Goal: Transaction & Acquisition: Book appointment/travel/reservation

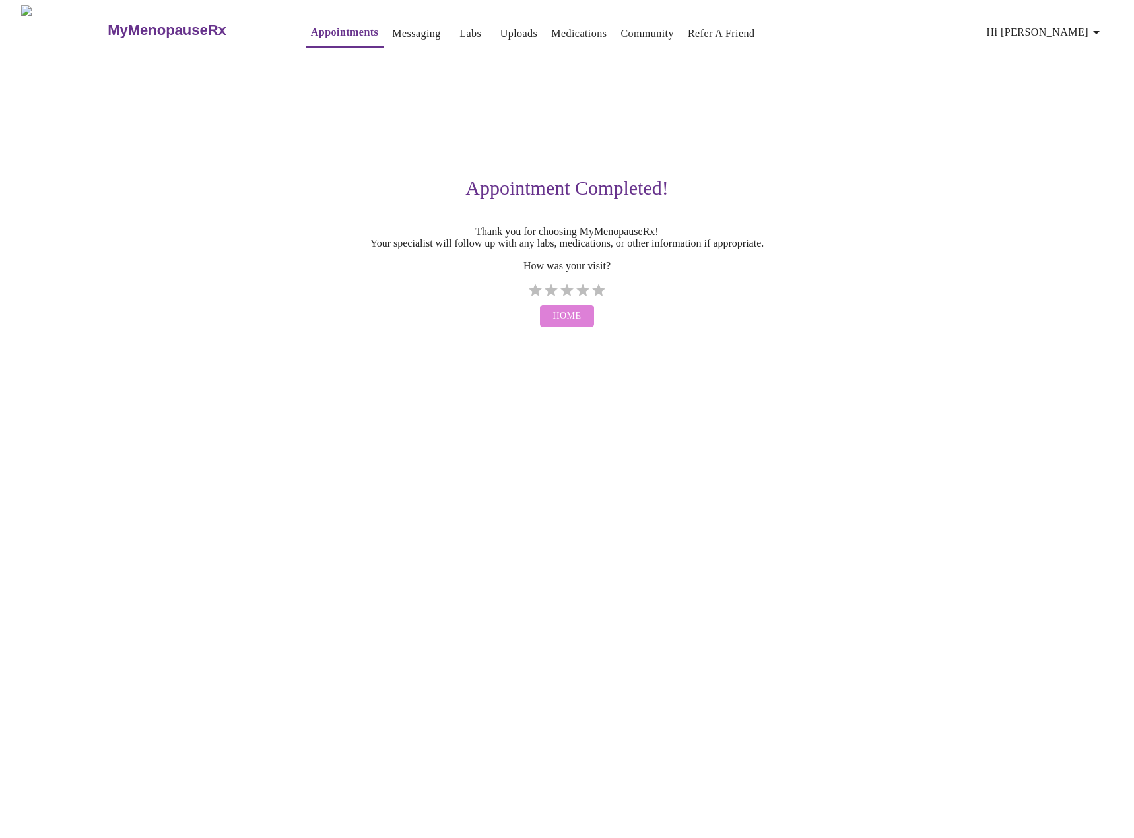
click at [562, 325] on span "Home" at bounding box center [567, 316] width 28 height 17
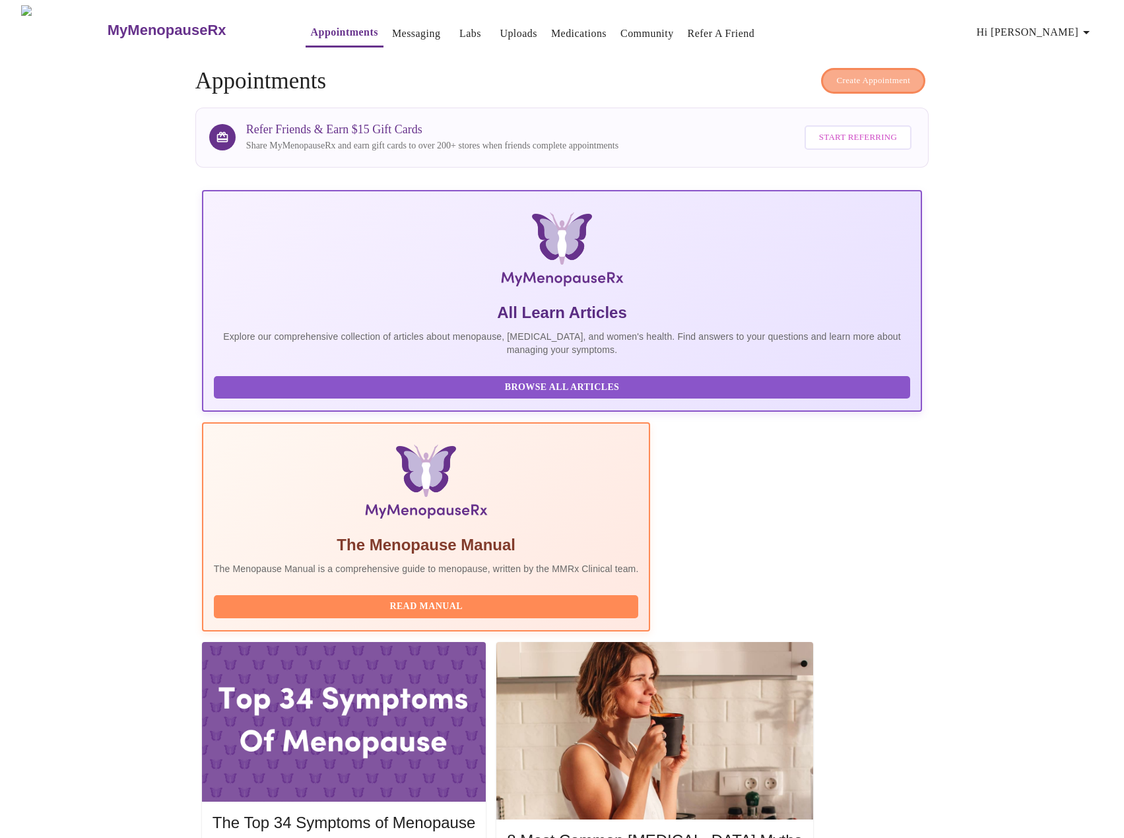
click at [880, 76] on span "Create Appointment" at bounding box center [873, 80] width 74 height 15
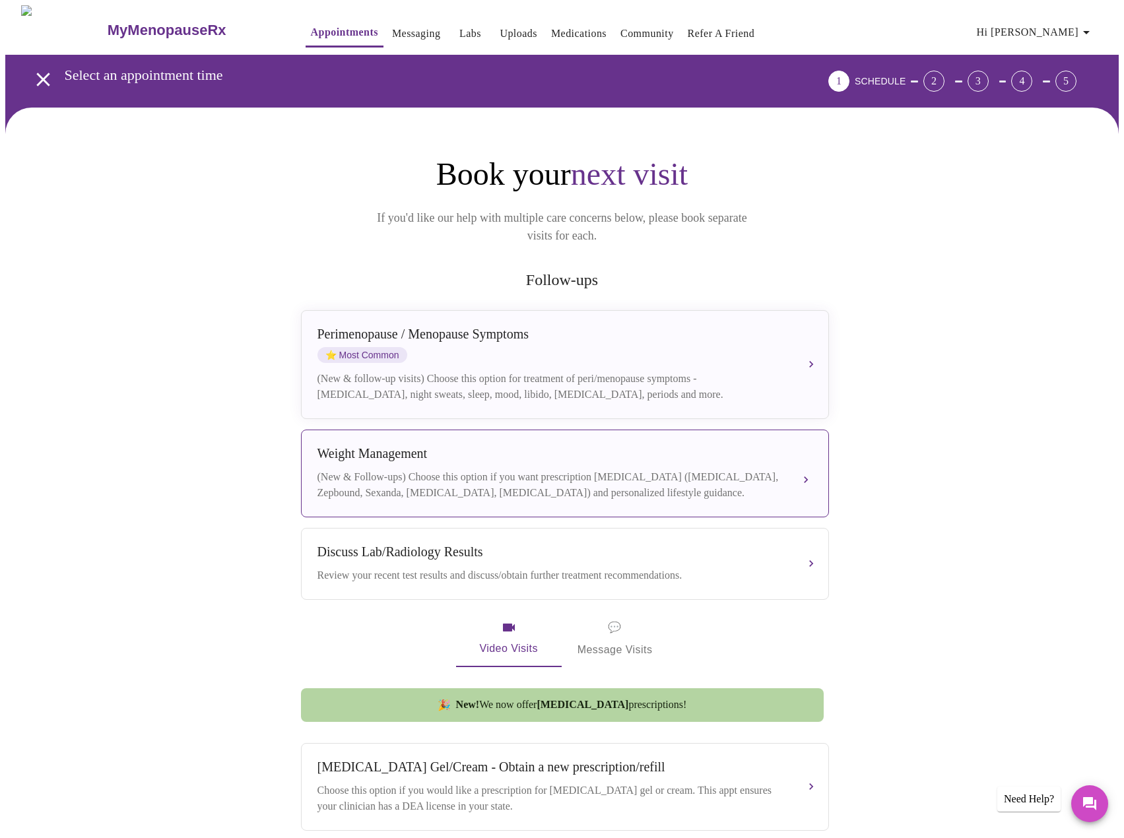
click at [398, 469] on div "(New & Follow-ups) Choose this option if you want prescription [MEDICAL_DATA] (…" at bounding box center [551, 485] width 469 height 32
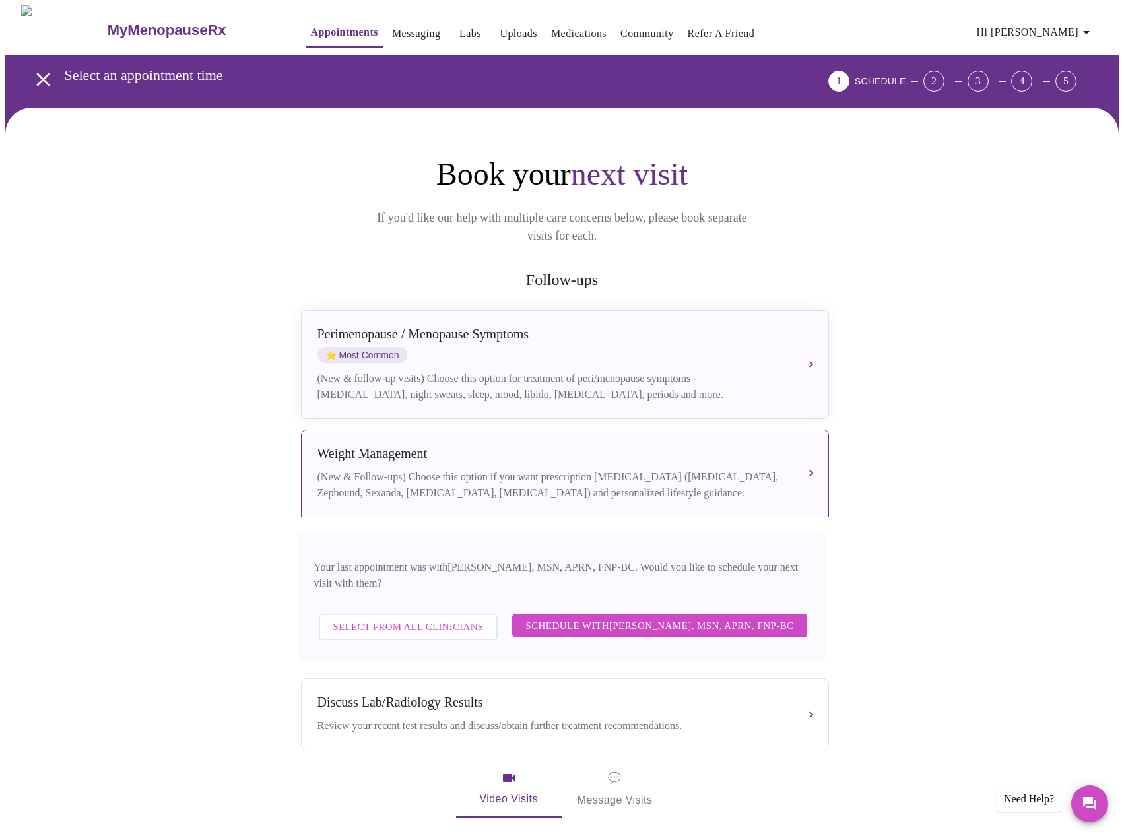
click at [417, 618] on span "Select from All Clinicians" at bounding box center [408, 626] width 150 height 17
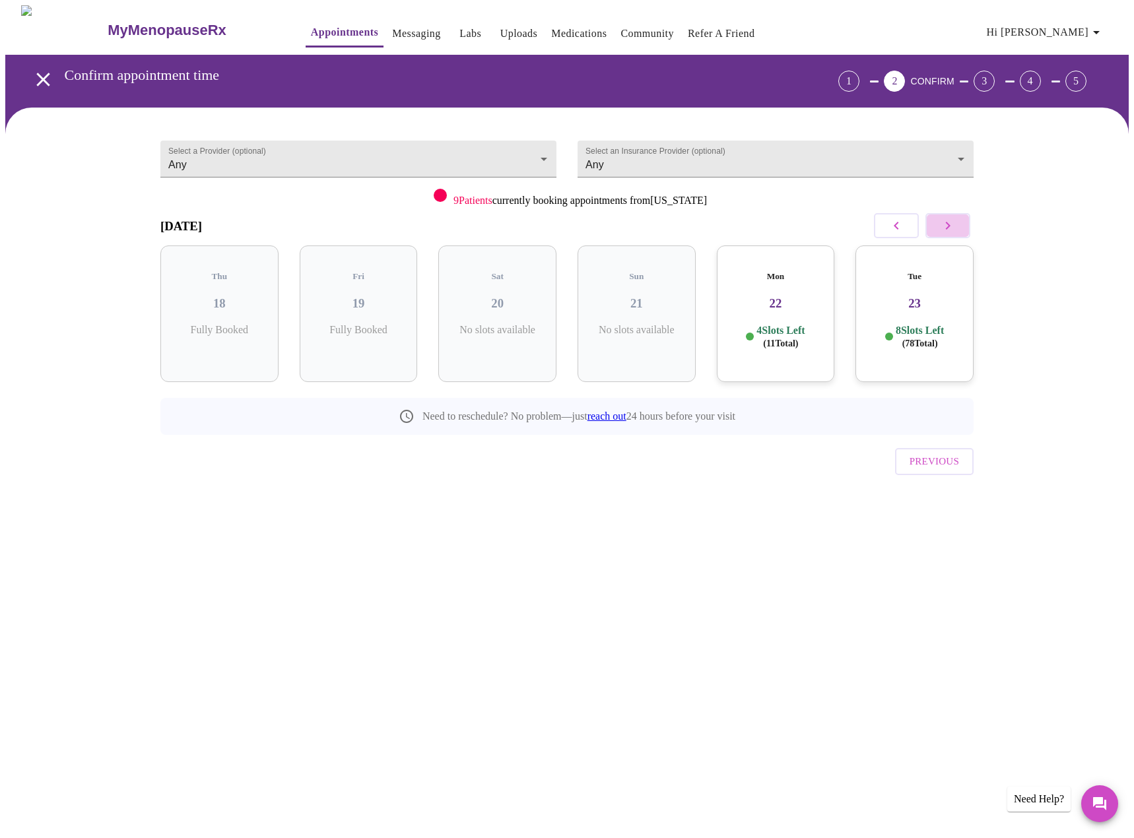
click at [949, 230] on icon "button" at bounding box center [948, 226] width 16 height 16
click at [643, 158] on body "MyMenopauseRx Appointments Messaging Labs Uploads Medications Community Refer a…" at bounding box center [566, 273] width 1123 height 536
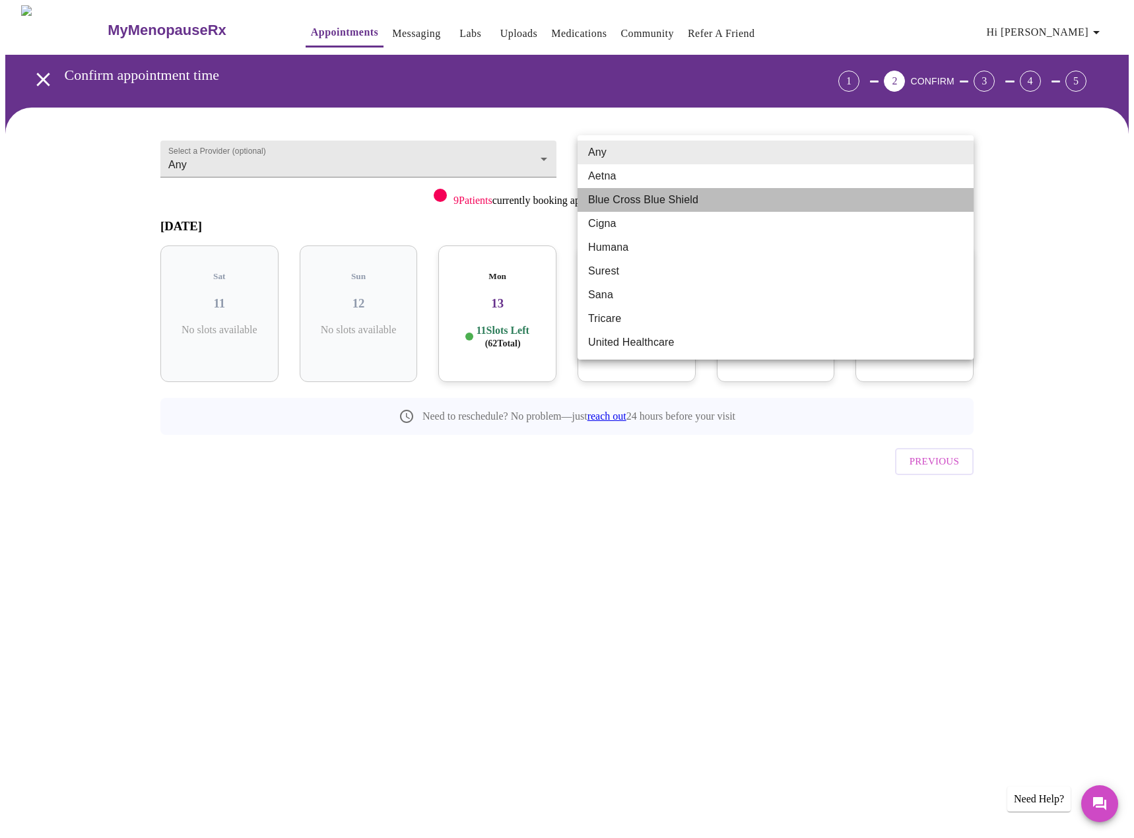
click at [649, 193] on li "Blue Cross Blue Shield" at bounding box center [776, 200] width 396 height 24
type input "Blue Cross Blue Shield"
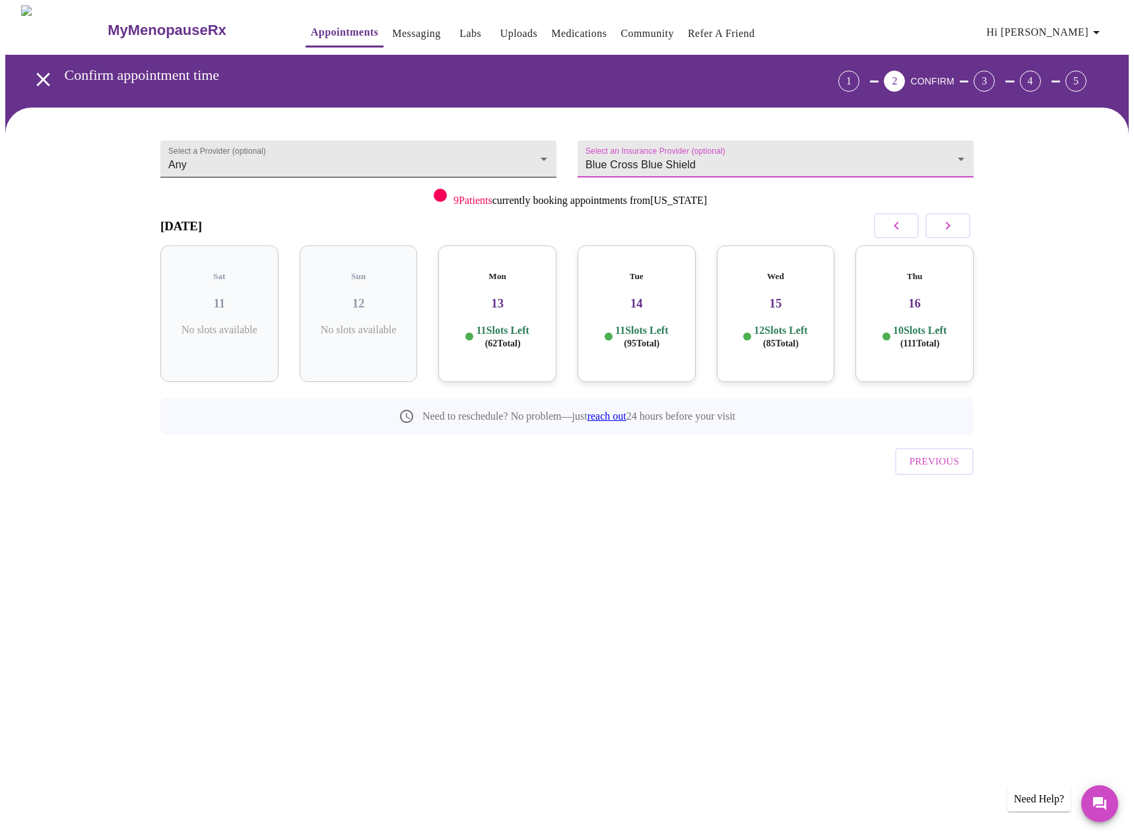
click at [446, 154] on body "MyMenopauseRx Appointments Messaging Labs Uploads Medications Community Refer a…" at bounding box center [566, 273] width 1123 height 536
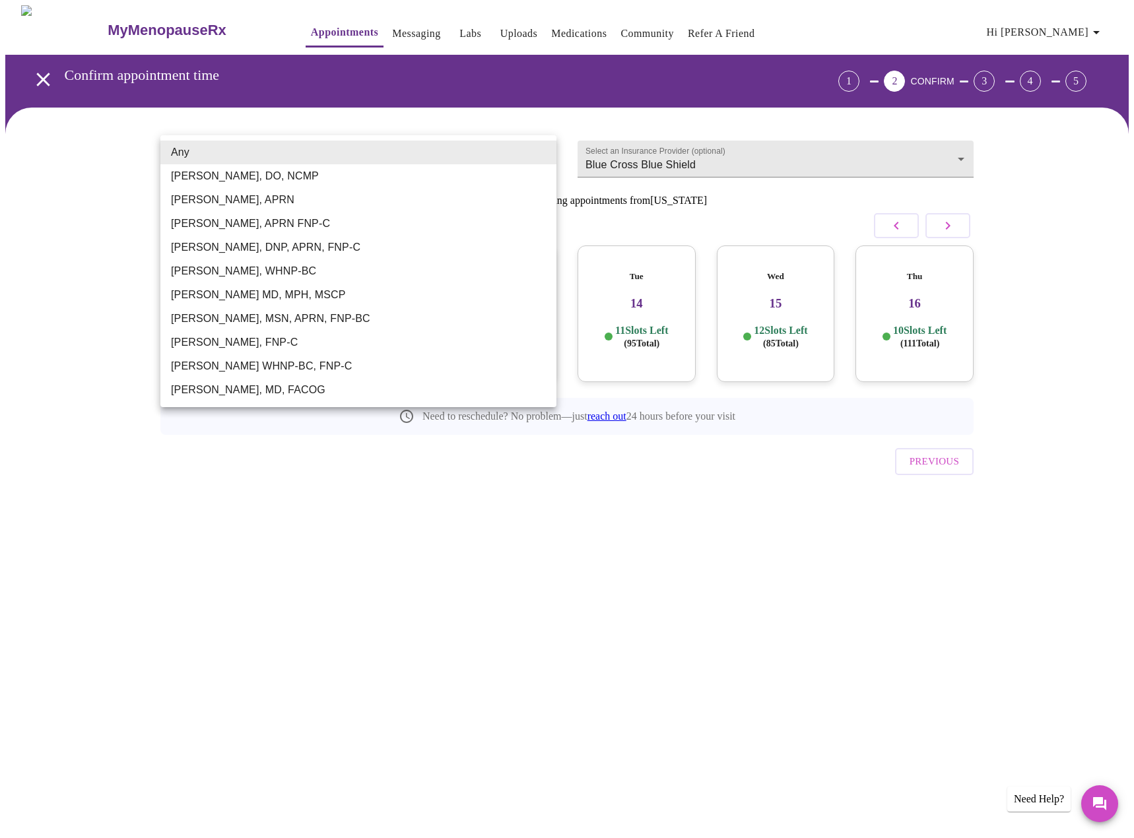
click at [220, 249] on li "[PERSON_NAME], DNP, APRN, FNP-C" at bounding box center [358, 248] width 396 height 24
type input "[PERSON_NAME], DNP, APRN, FNP-C"
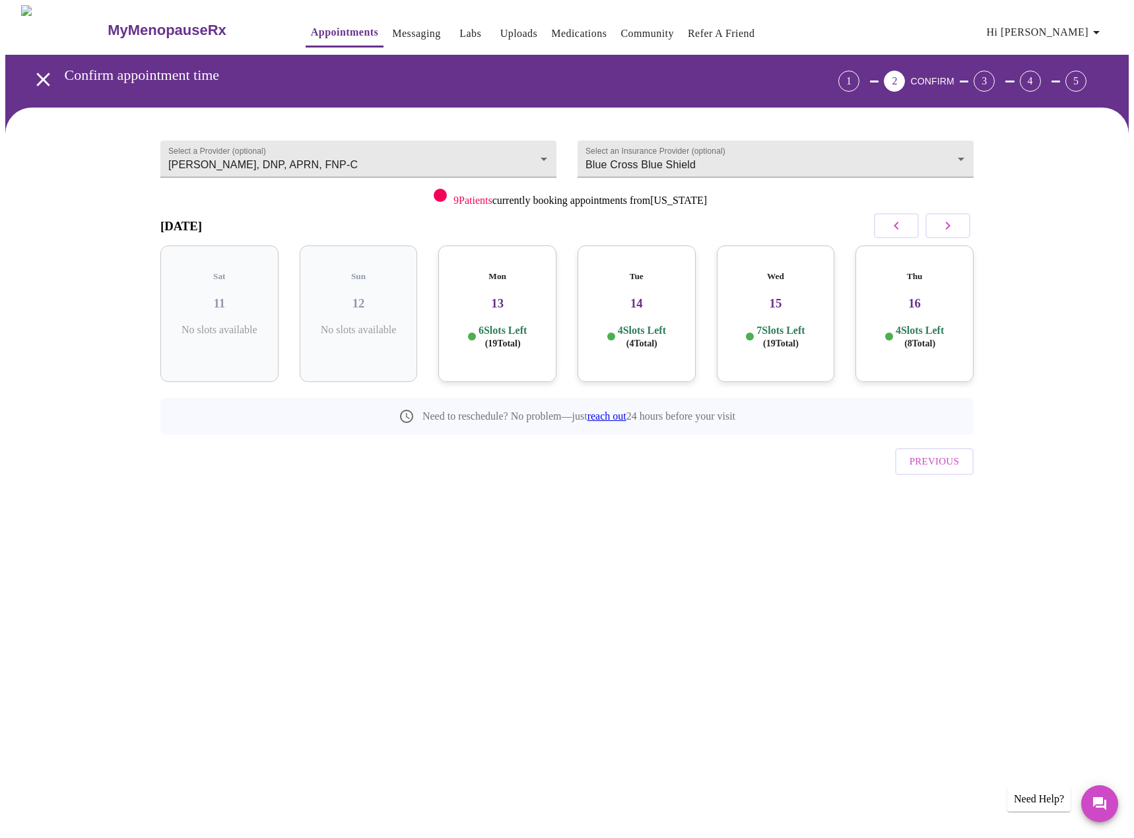
click at [925, 306] on div "Thu 16 4 Slots Left ( 8 Total)" at bounding box center [914, 314] width 118 height 137
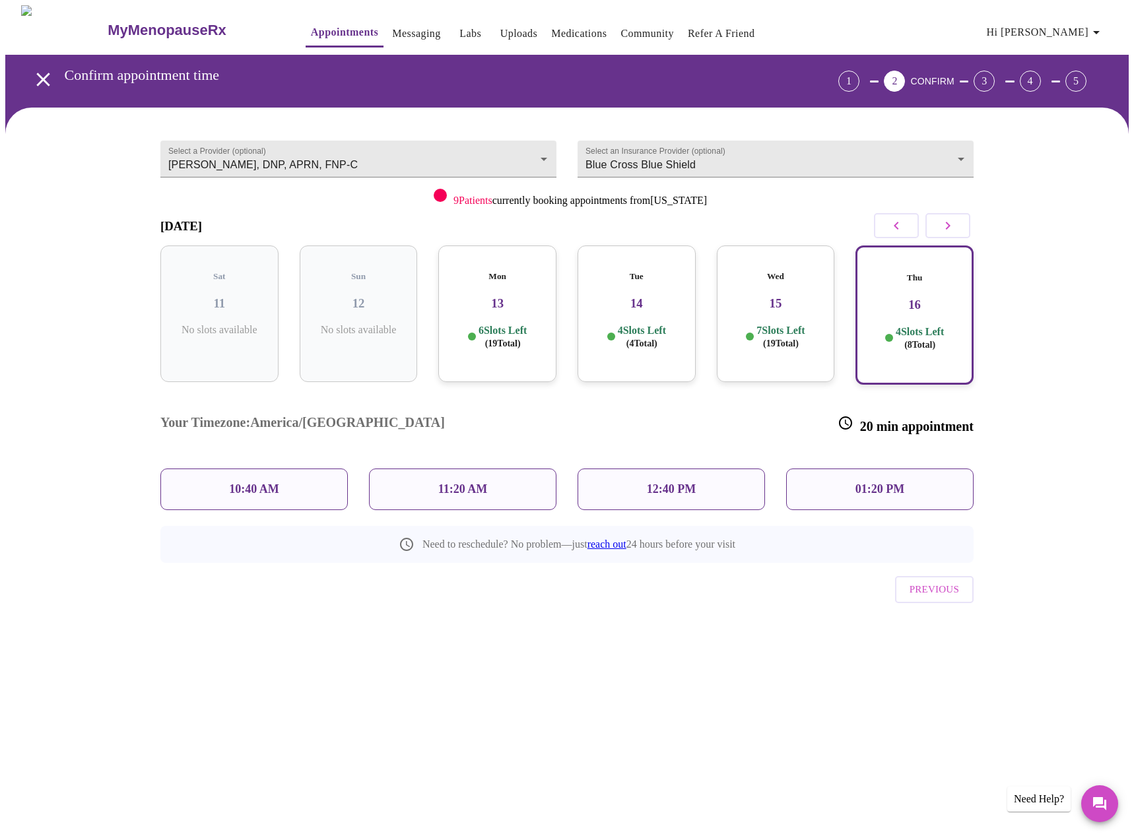
click at [702, 469] on div "12:40 PM" at bounding box center [671, 490] width 187 height 42
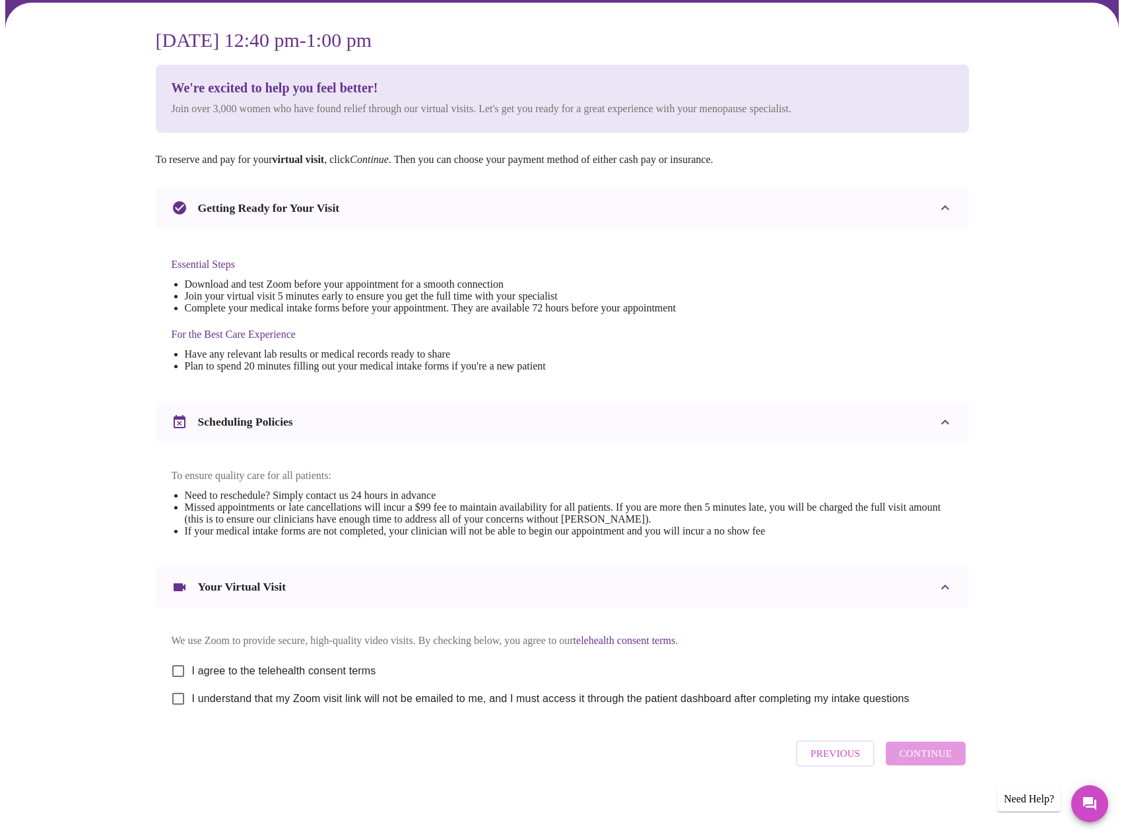
scroll to position [119, 0]
click at [182, 662] on input "I agree to the telehealth consent terms" at bounding box center [178, 671] width 28 height 28
checkbox input "true"
click at [176, 698] on input "I understand that my Zoom visit link will not be emailed to me, and I must acce…" at bounding box center [178, 699] width 28 height 28
checkbox input "true"
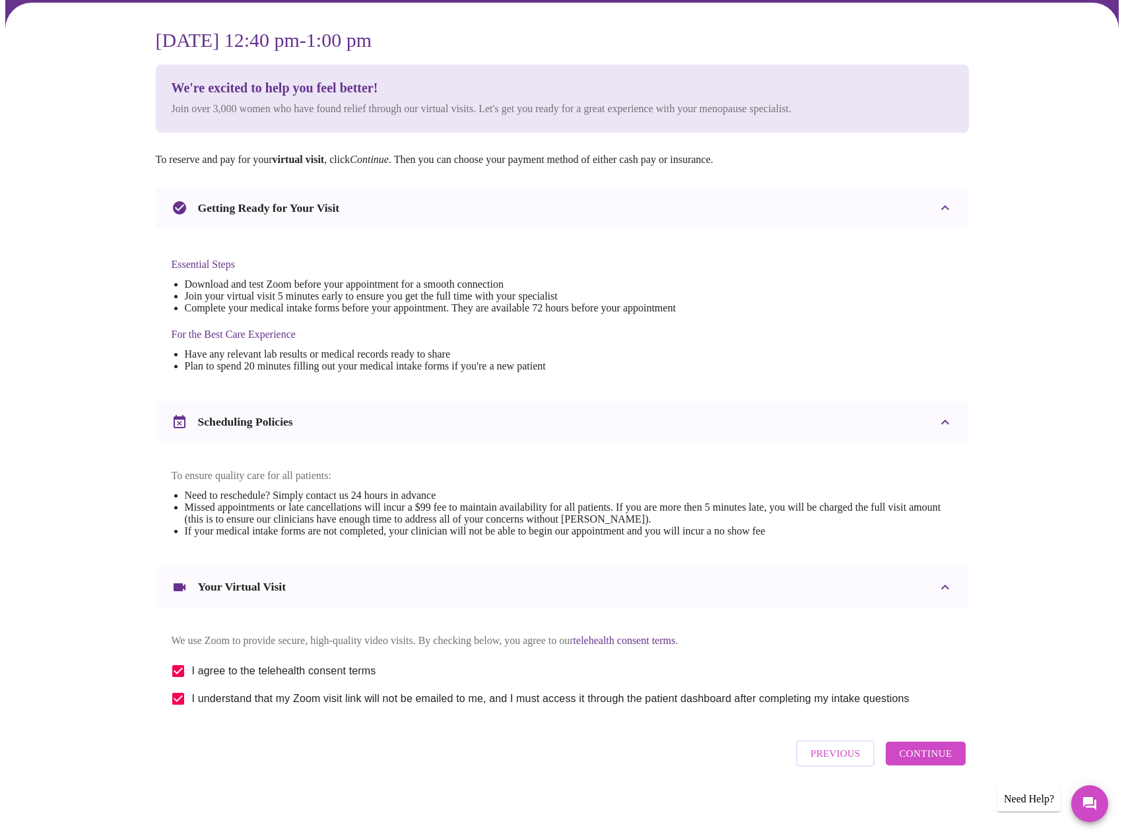
click at [925, 762] on span "Continue" at bounding box center [925, 753] width 53 height 17
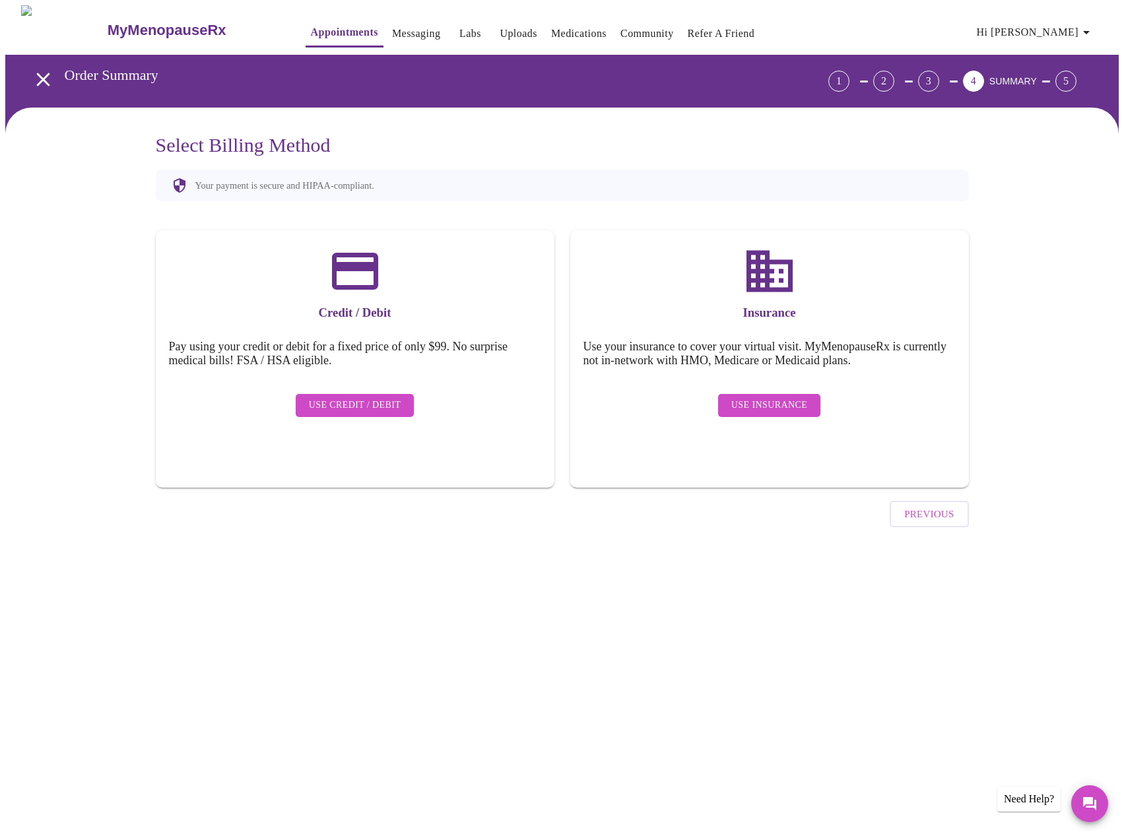
scroll to position [0, 0]
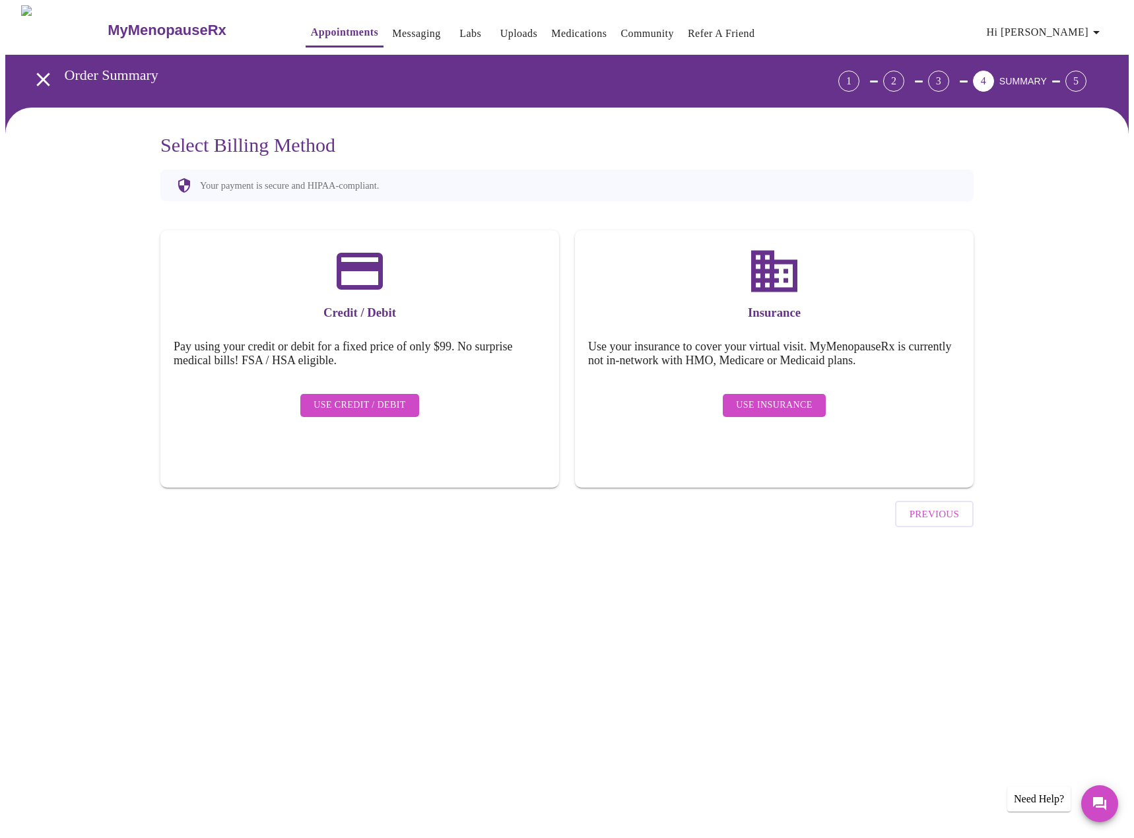
click at [782, 399] on span "Use Insurance" at bounding box center [774, 405] width 76 height 17
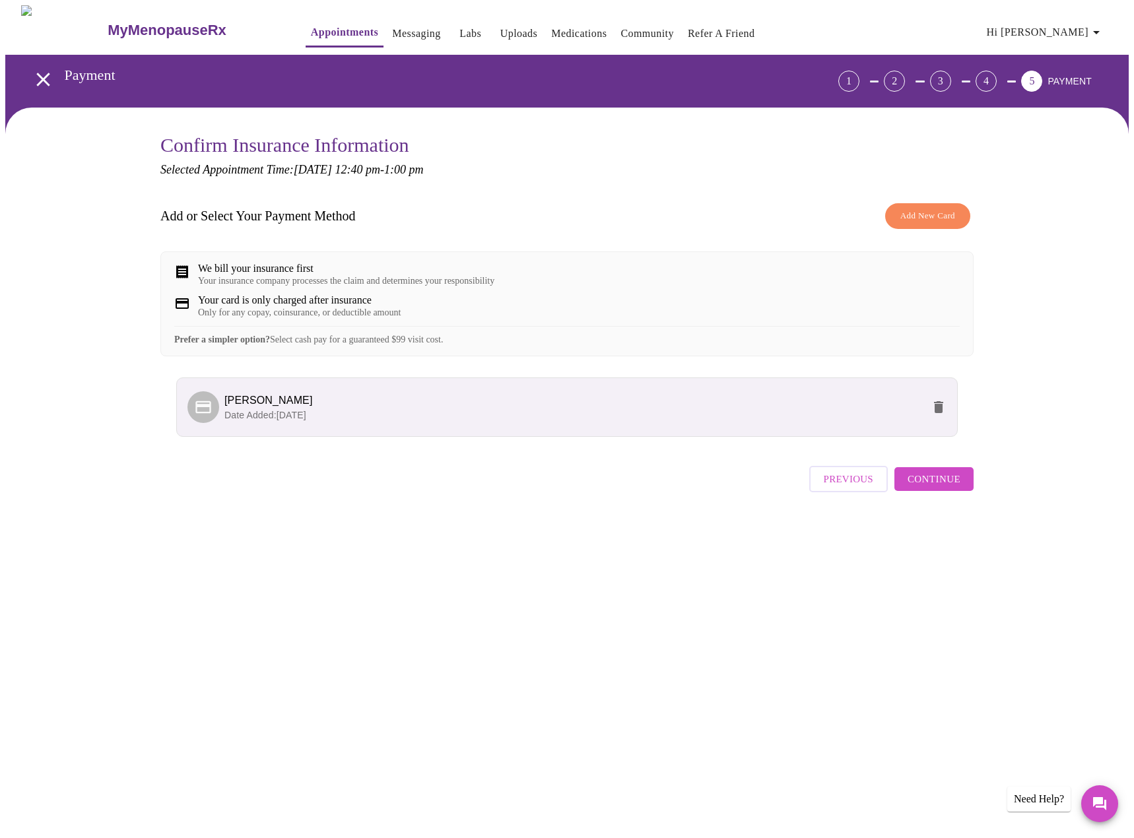
click at [956, 488] on span "Continue" at bounding box center [934, 479] width 53 height 17
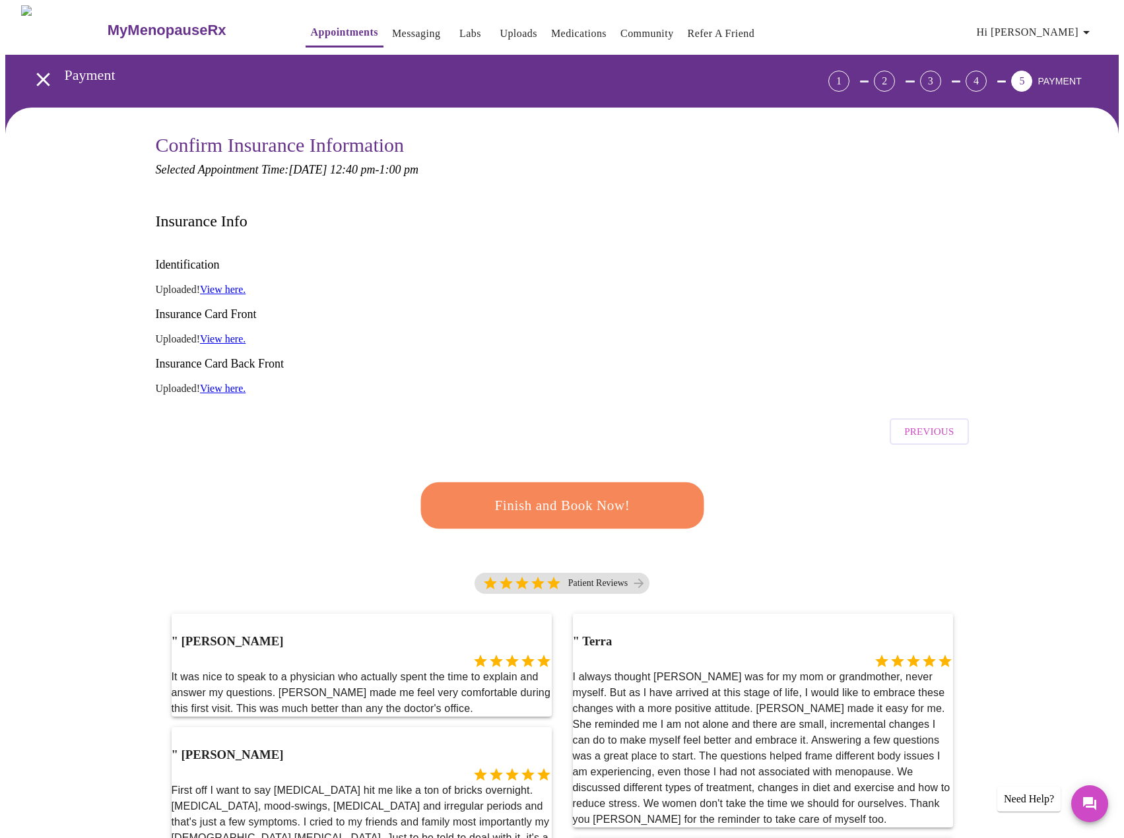
click at [566, 493] on span "Finish and Book Now!" at bounding box center [562, 506] width 256 height 26
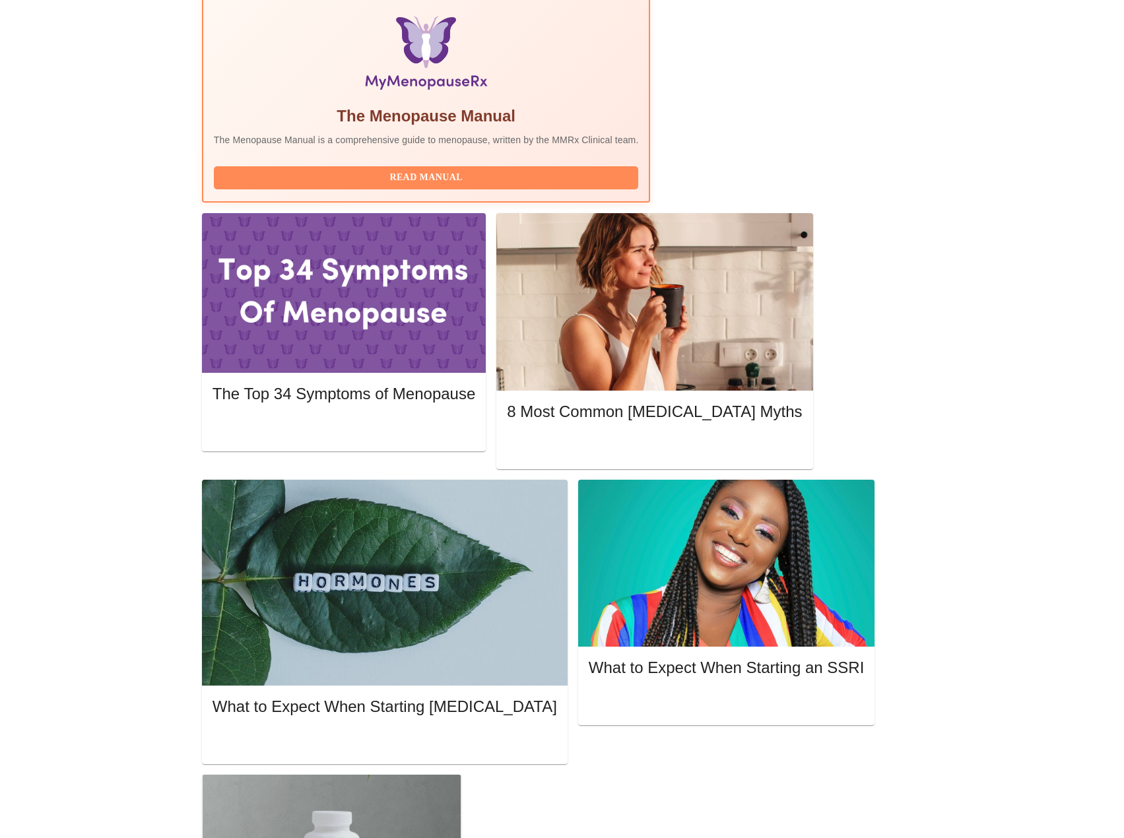
scroll to position [528, 0]
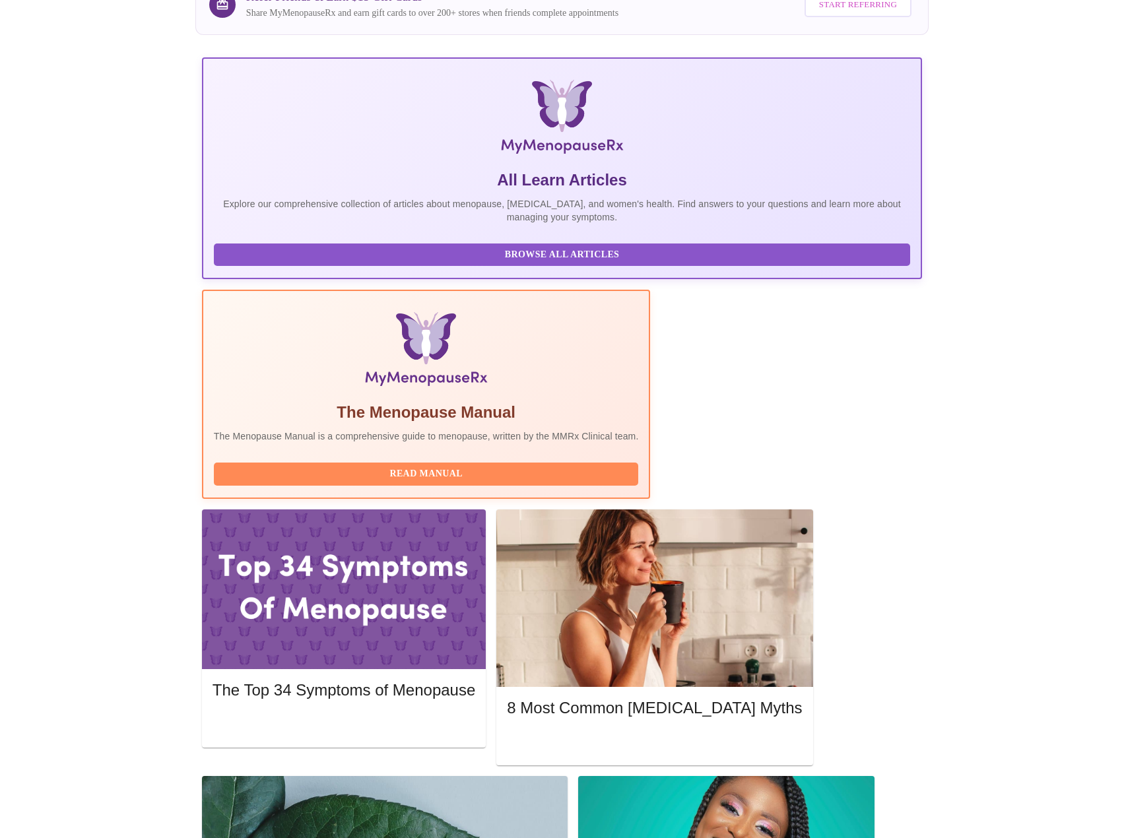
scroll to position [0, 0]
